Goal: Information Seeking & Learning: Learn about a topic

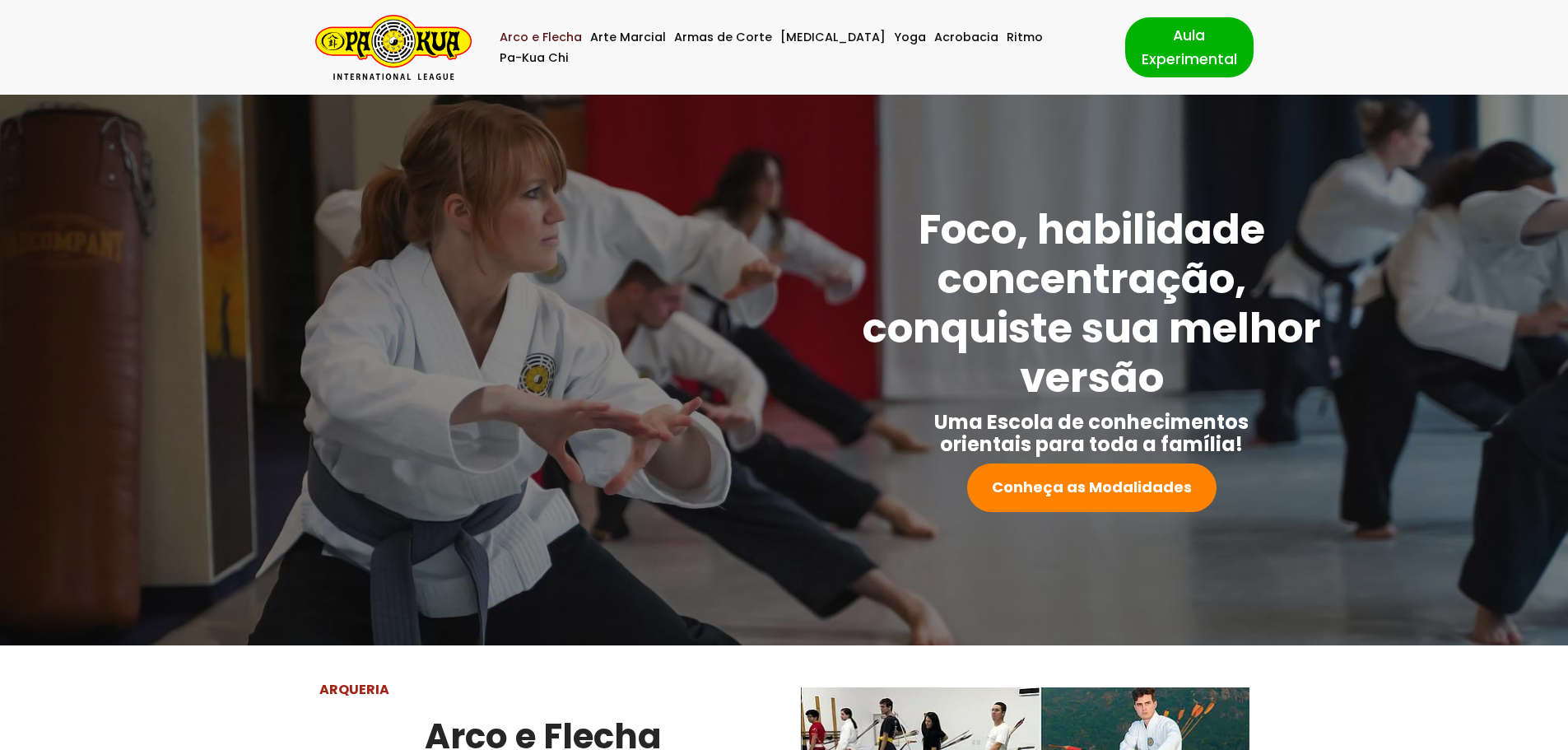
click at [561, 47] on link "Arco e Flecha" at bounding box center [540, 38] width 83 height 21
click at [1102, 489] on strong "Conheça as Modalidades" at bounding box center [1091, 487] width 200 height 21
click at [426, 45] on img "Pa-Kua Brasil Uma Escola de conhecimentos orientais para toda a família. Foco, …" at bounding box center [393, 47] width 157 height 65
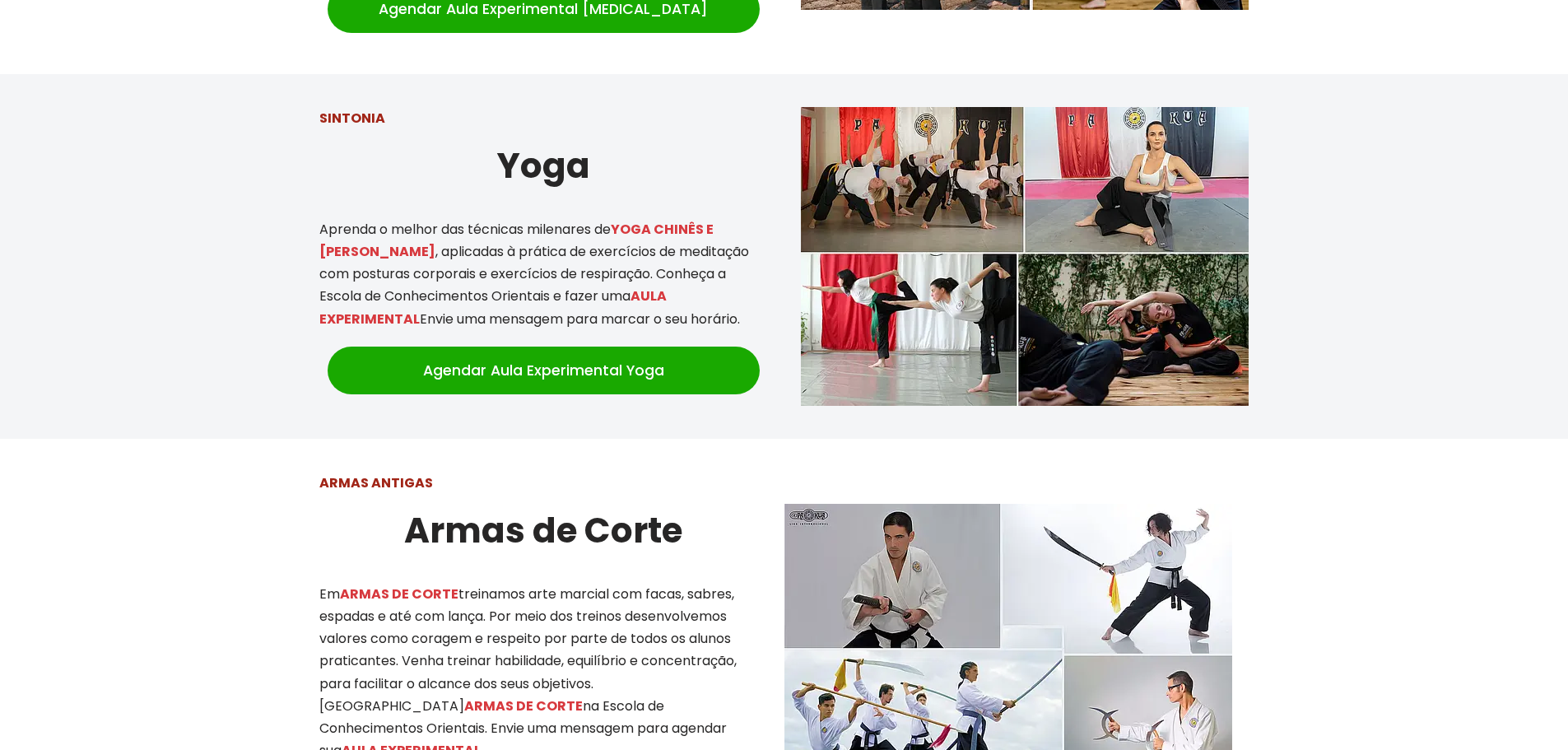
scroll to position [2222, 0]
